Goal: Task Accomplishment & Management: Use online tool/utility

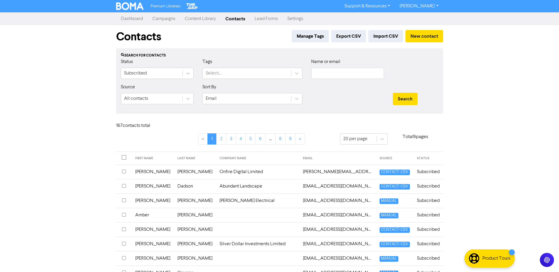
click at [166, 18] on link "Campaigns" at bounding box center [164, 19] width 32 height 12
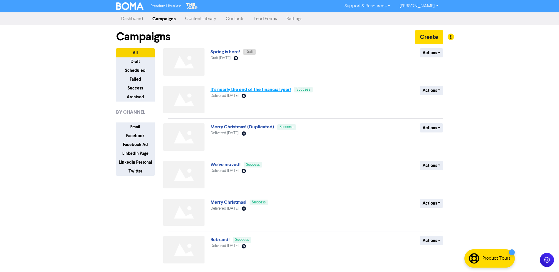
click at [241, 93] on link "It's nearly the end of the financial year!" at bounding box center [250, 90] width 80 height 6
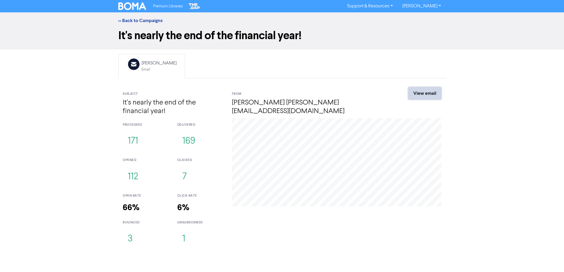
click at [419, 93] on link "View email" at bounding box center [424, 93] width 33 height 12
click at [131, 19] on link "<< Back to Campaigns" at bounding box center [140, 21] width 44 height 6
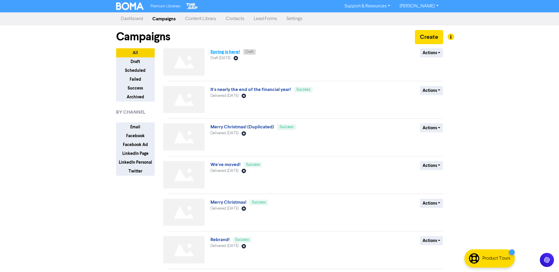
click at [235, 50] on link "Spring is here!" at bounding box center [224, 52] width 29 height 6
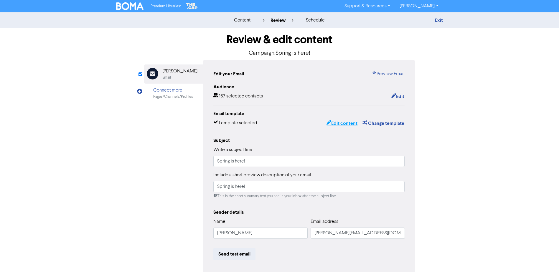
click at [335, 124] on button "Edit content" at bounding box center [342, 124] width 32 height 8
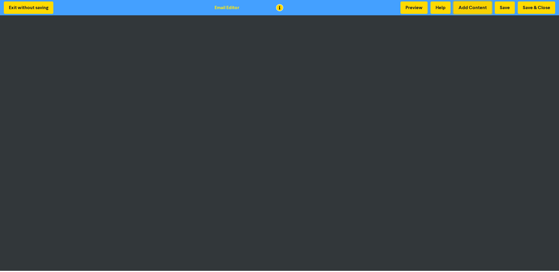
click at [471, 8] on button "Add Content" at bounding box center [473, 7] width 38 height 12
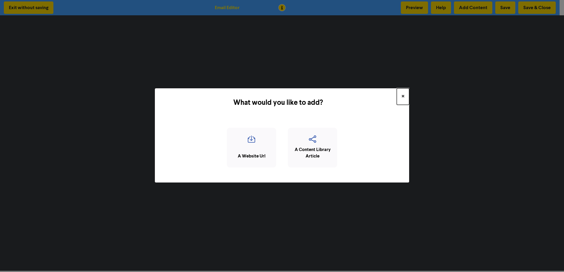
click at [402, 97] on span "×" at bounding box center [402, 96] width 3 height 9
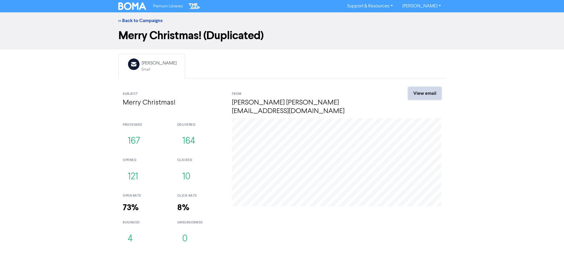
click at [426, 94] on link "View email" at bounding box center [424, 93] width 33 height 12
